Goal: Communication & Community: Answer question/provide support

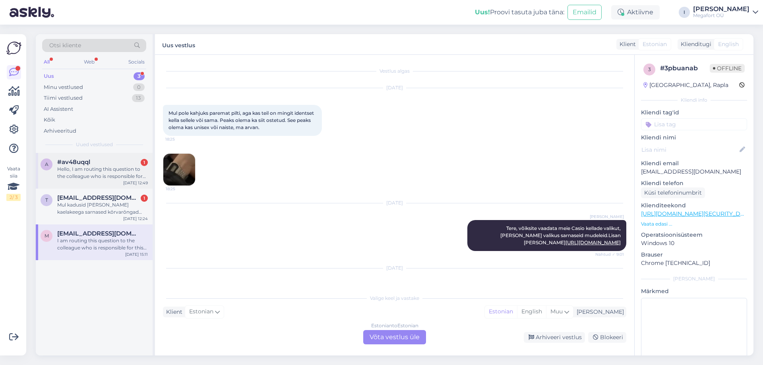
scroll to position [471, 0]
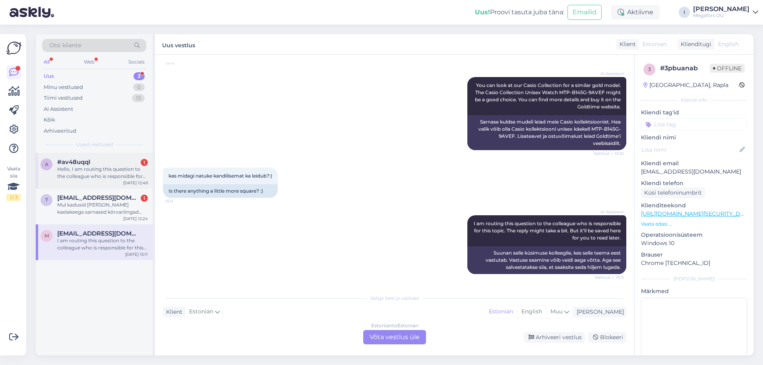
click at [107, 169] on div "Hello, I am routing this question to the colleague who is responsible for this …" at bounding box center [102, 173] width 91 height 14
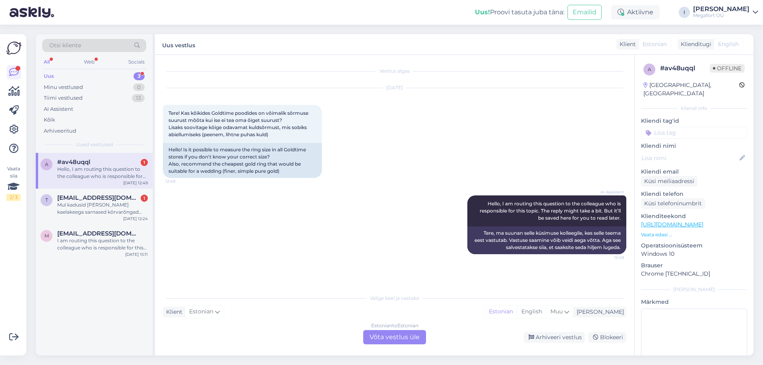
scroll to position [0, 0]
click at [394, 337] on div "Estonian to Estonian Võta vestlus üle" at bounding box center [394, 337] width 63 height 14
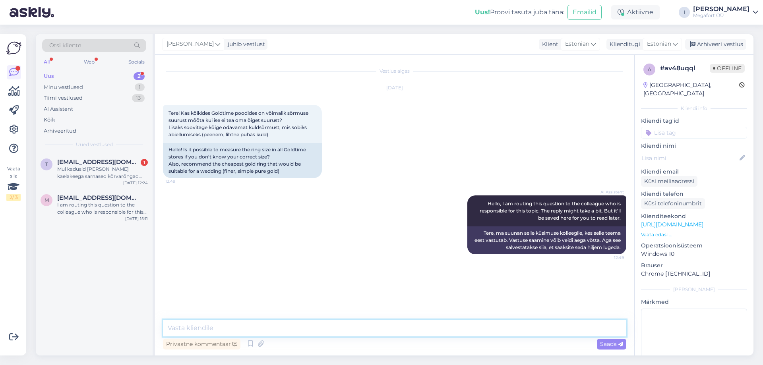
click at [360, 333] on textarea at bounding box center [395, 328] width 464 height 17
type textarea "Tere. Kõikides kauplustes on võimalik sõrmuse suurust mõõta. Selleks on igas ka…"
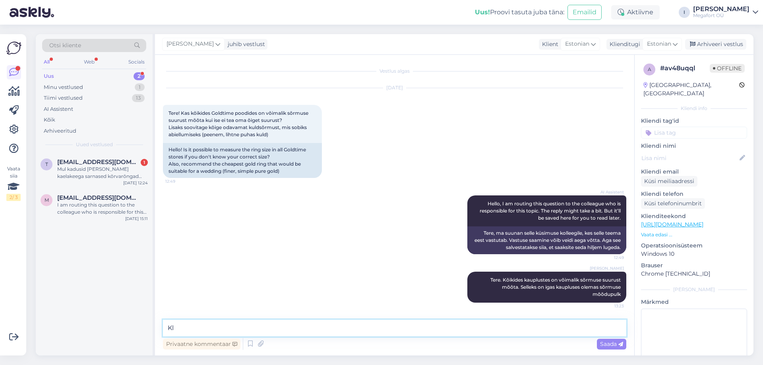
type textarea "K"
paste textarea "[URL][DOMAIN_NAME]"
type textarea "[PERSON_NAME] on klassikaline abielusõrmus:[URL][DOMAIN_NAME]"
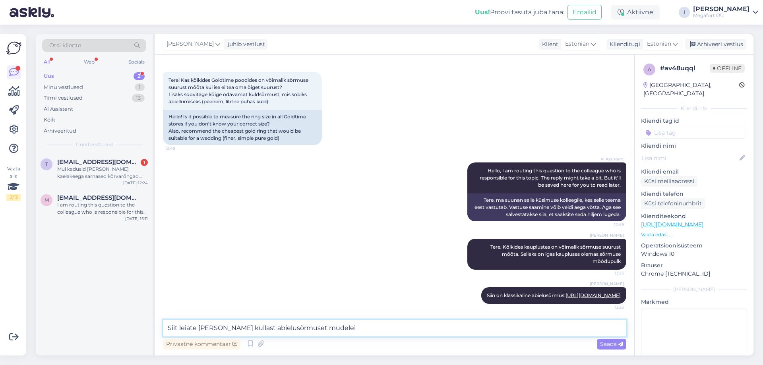
type textarea "Siit leiate [PERSON_NAME] kullast abielusõrmuset mudeleid"
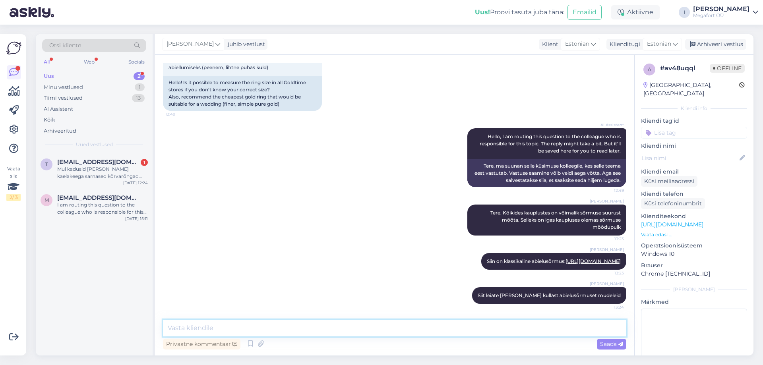
paste textarea "[URL][DOMAIN_NAME]"
type textarea "[URL][DOMAIN_NAME]"
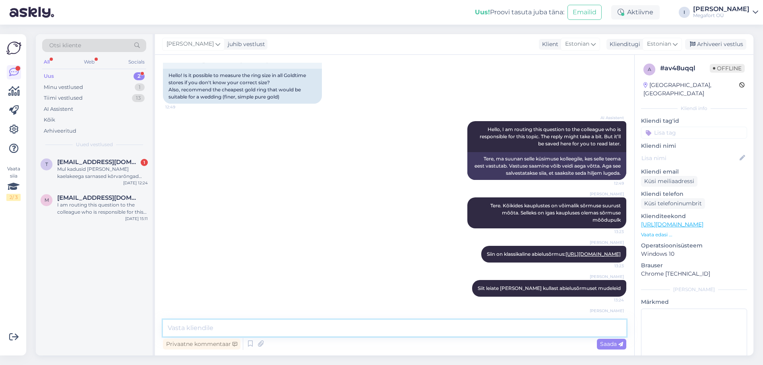
scroll to position [116, 0]
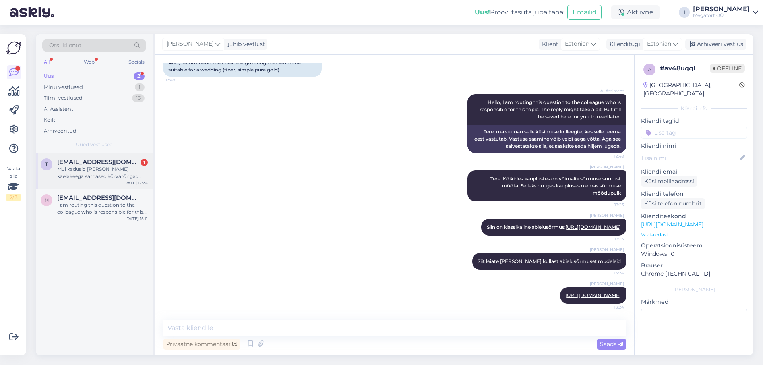
click at [97, 175] on div "Mul kadusid [PERSON_NAME] kaelakeega sarnased kõrvarõngad ning need olid ostetu…" at bounding box center [102, 173] width 91 height 14
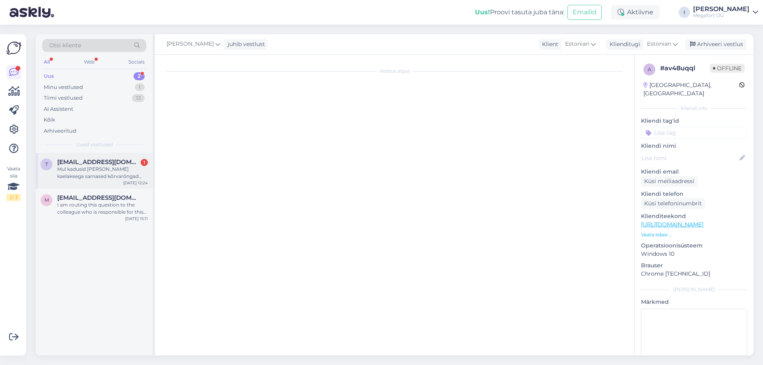
scroll to position [0, 0]
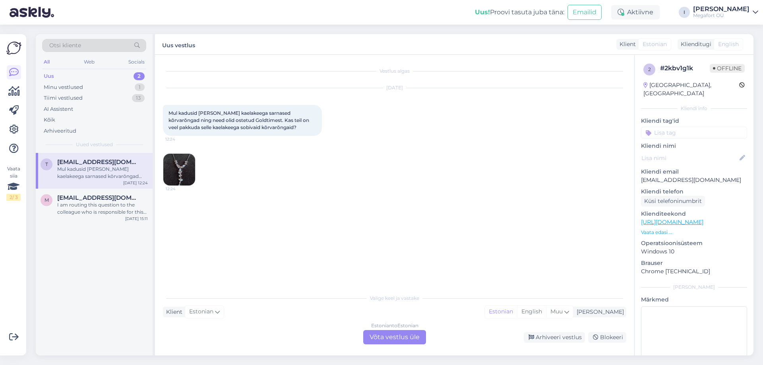
click at [182, 176] on img at bounding box center [179, 170] width 32 height 32
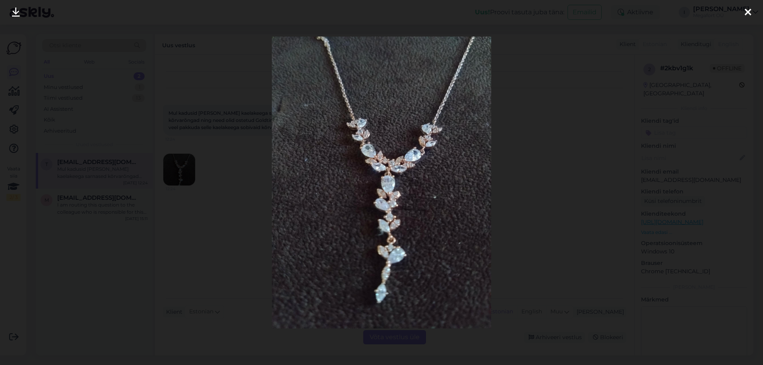
click at [523, 148] on div at bounding box center [381, 182] width 763 height 365
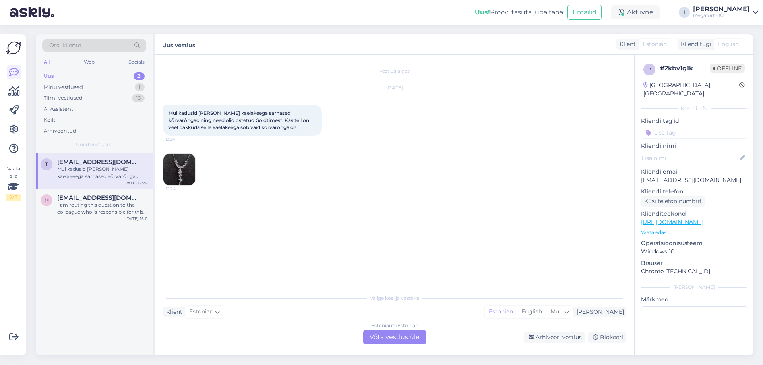
click at [377, 338] on div "Estonian to Estonian Võta vestlus üle" at bounding box center [394, 337] width 63 height 14
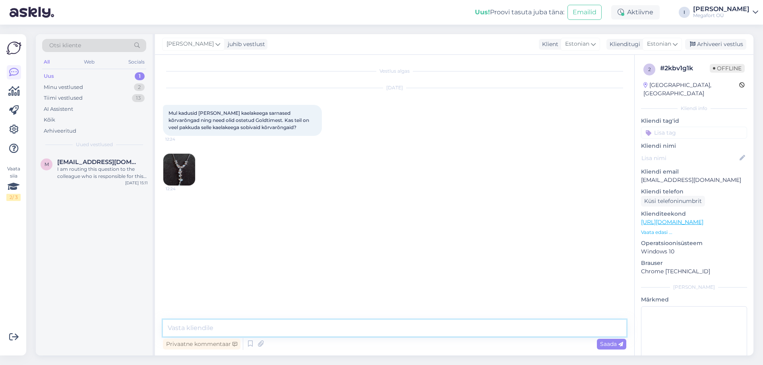
click at [351, 327] on textarea at bounding box center [395, 328] width 464 height 17
type textarea "Tere. Täpselt samasuguseid kõrvarõngaid [PERSON_NAME] kaelakee hetkel e-poes ei…"
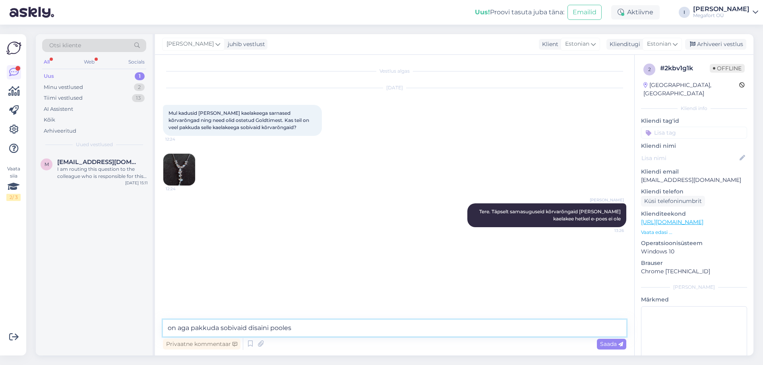
type textarea "on aga pakkuda sobivaid disaini poolest"
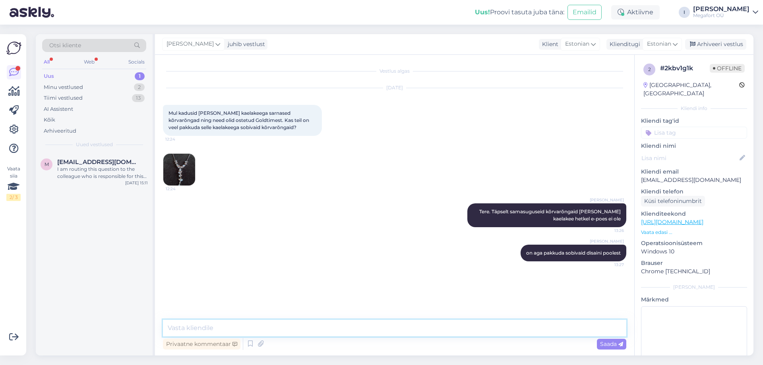
paste textarea "[URL][DOMAIN_NAME]."
type textarea "[URL][DOMAIN_NAME]."
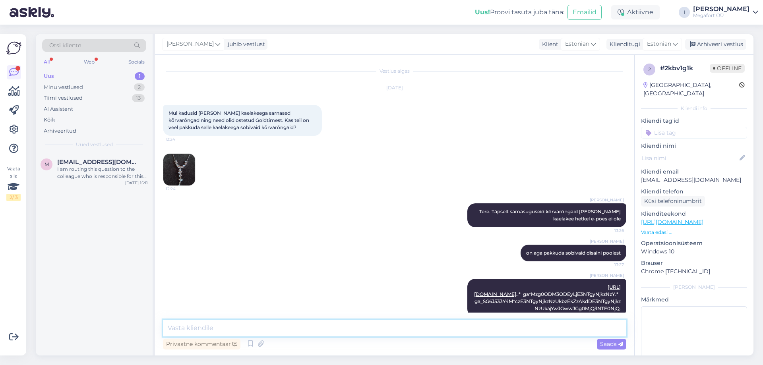
scroll to position [13, 0]
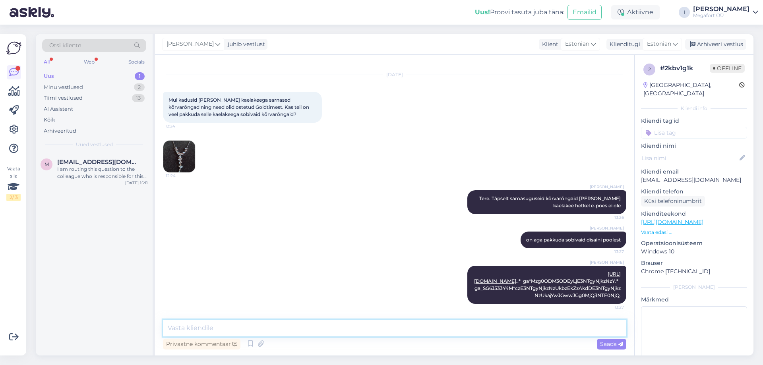
paste textarea "[URL][DOMAIN_NAME]."
type textarea "[URL][DOMAIN_NAME]."
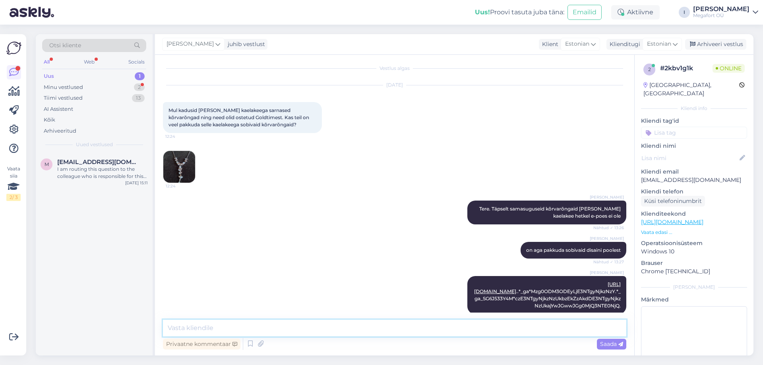
scroll to position [0, 0]
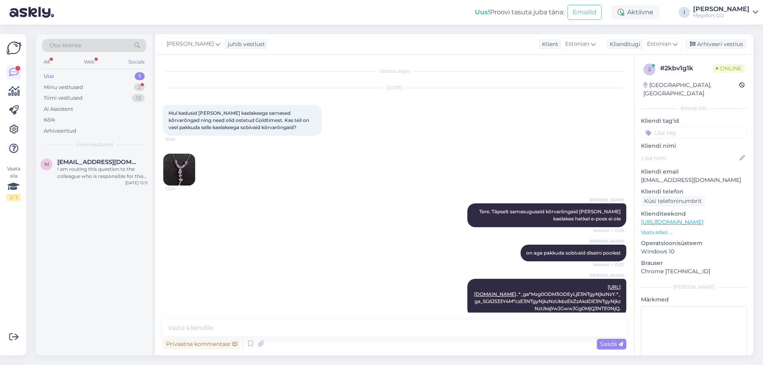
click at [187, 175] on img at bounding box center [179, 170] width 32 height 32
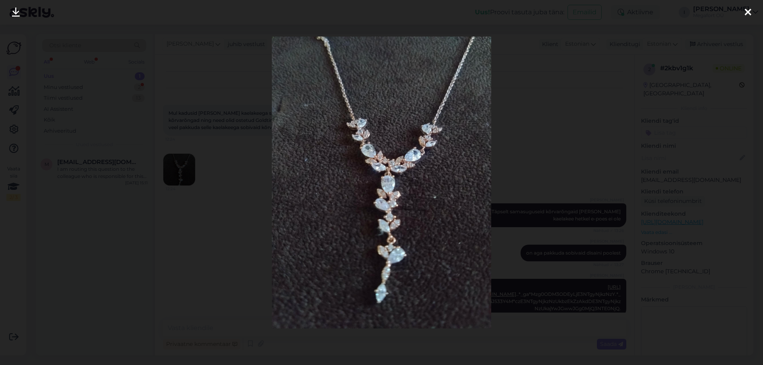
click at [207, 109] on div at bounding box center [381, 182] width 763 height 365
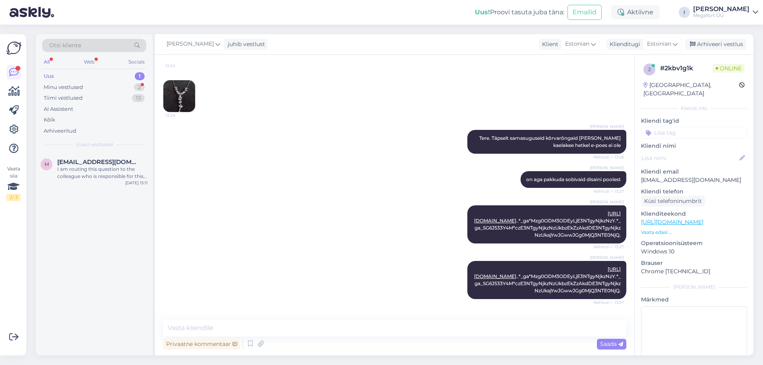
scroll to position [110, 0]
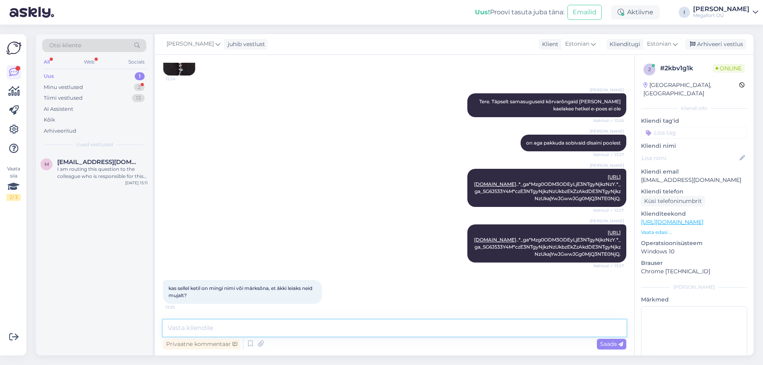
click at [222, 330] on textarea at bounding box center [395, 328] width 464 height 17
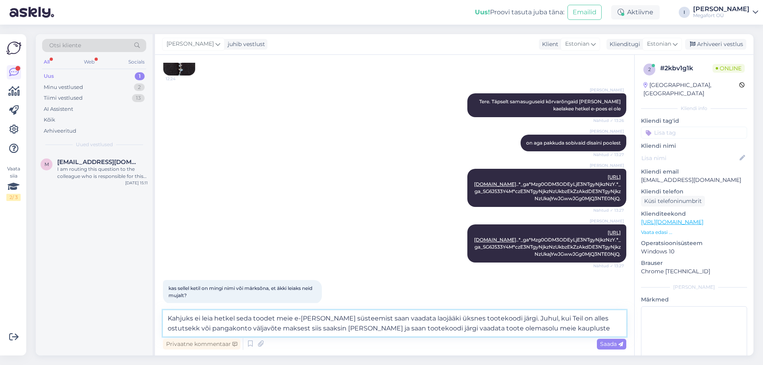
type textarea "Kahjuks ei leia hetkel seda toodet meie e-[PERSON_NAME] süsteemist saan vaadata…"
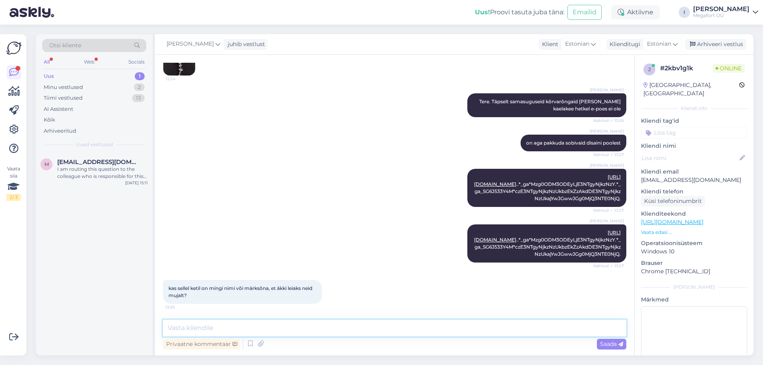
scroll to position [173, 0]
